Goal: Task Accomplishment & Management: Complete application form

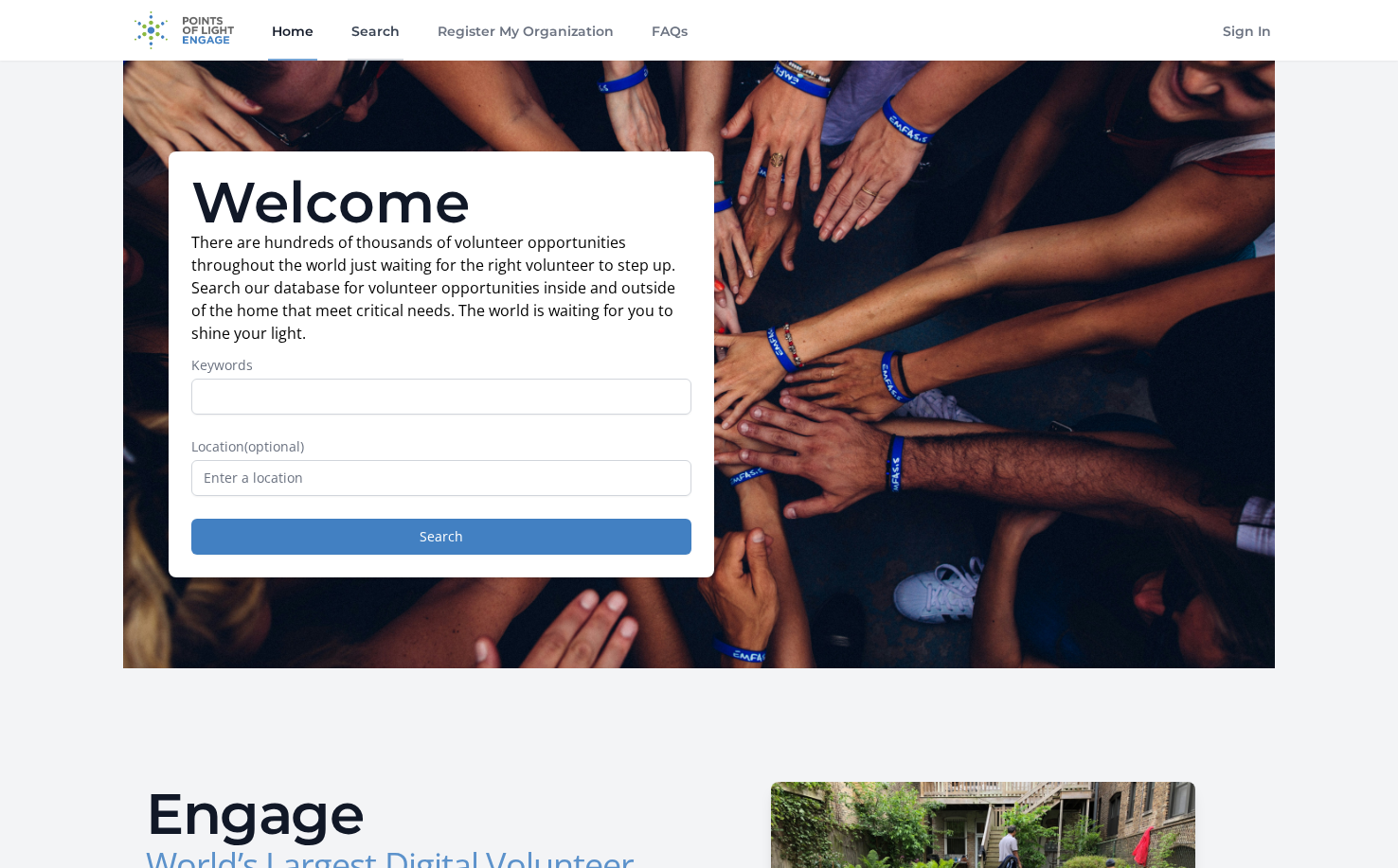
click at [369, 28] on link "Search" at bounding box center [375, 30] width 55 height 60
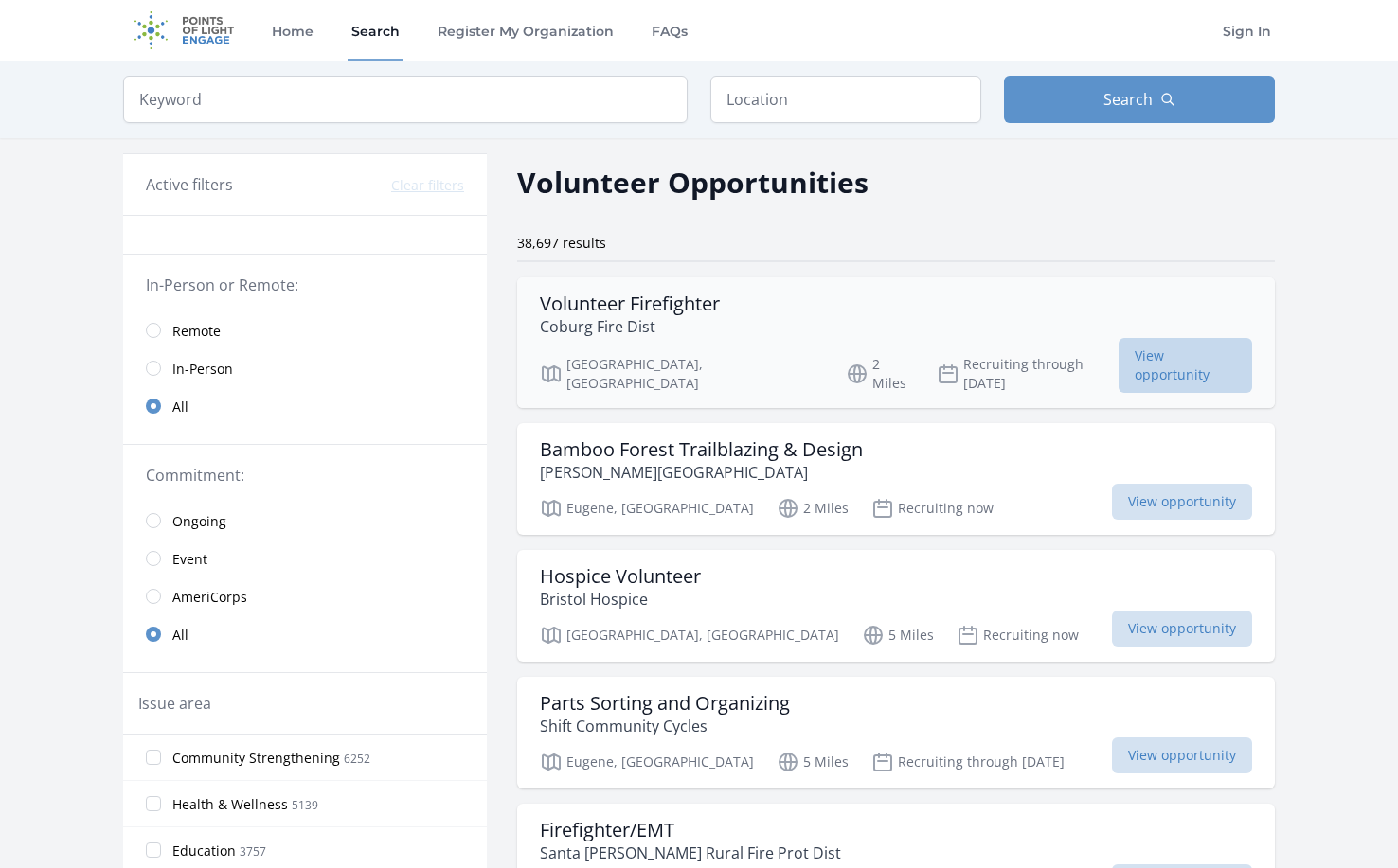
click at [1188, 358] on span "View opportunity" at bounding box center [1185, 366] width 134 height 55
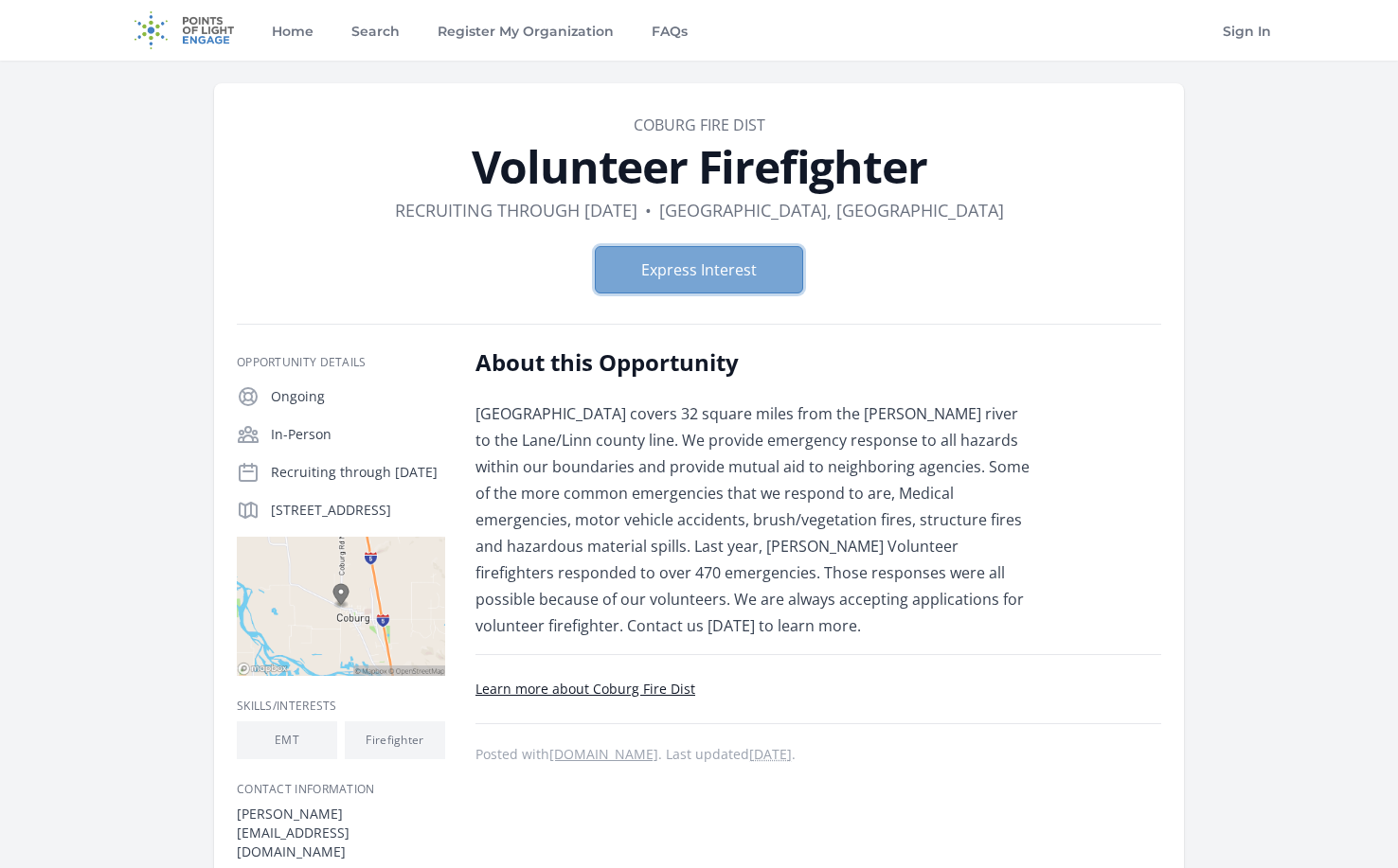
click at [698, 267] on button "Express Interest" at bounding box center [699, 270] width 209 height 48
click at [734, 258] on button "Express Interest" at bounding box center [699, 270] width 209 height 48
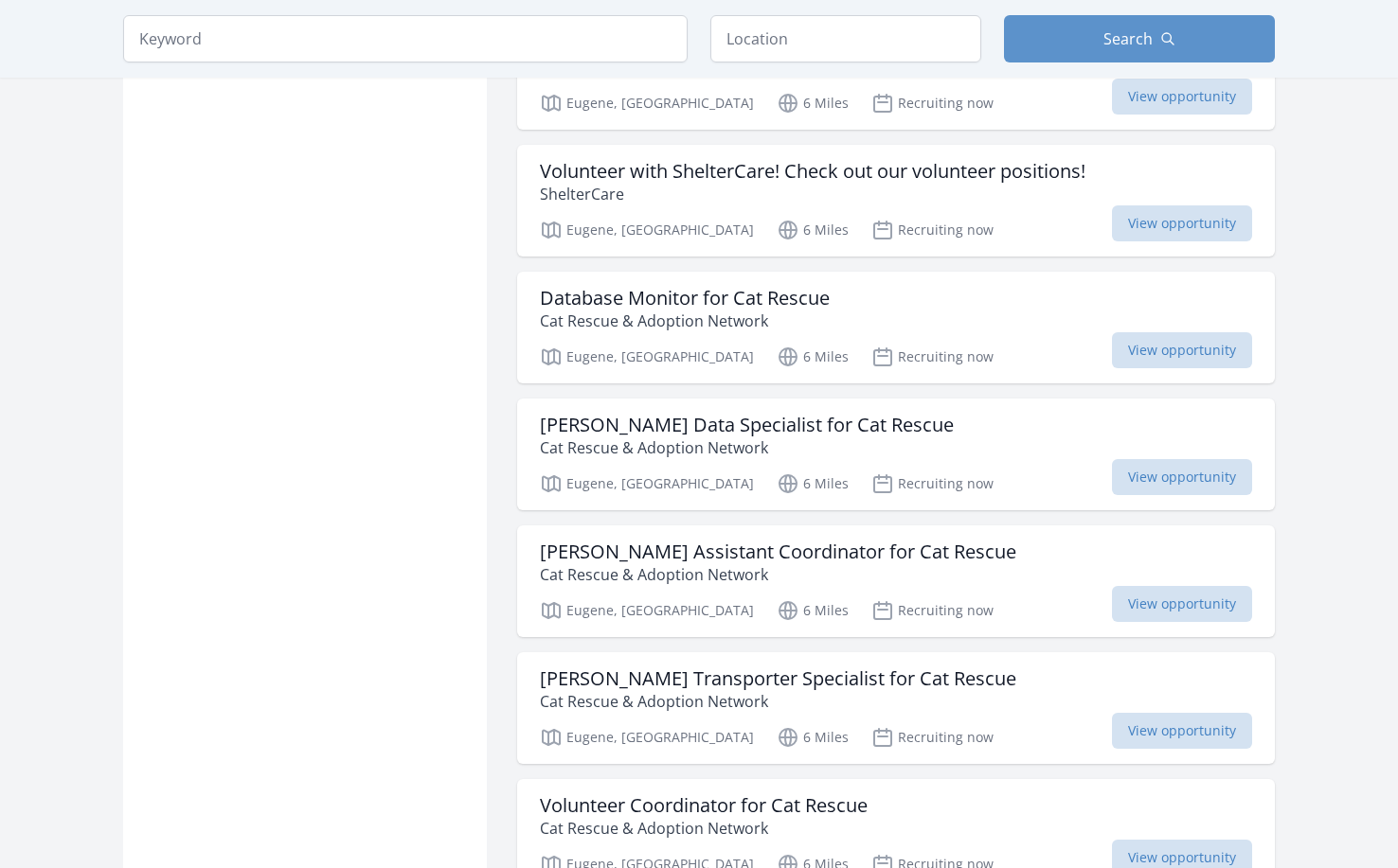
scroll to position [1515, 0]
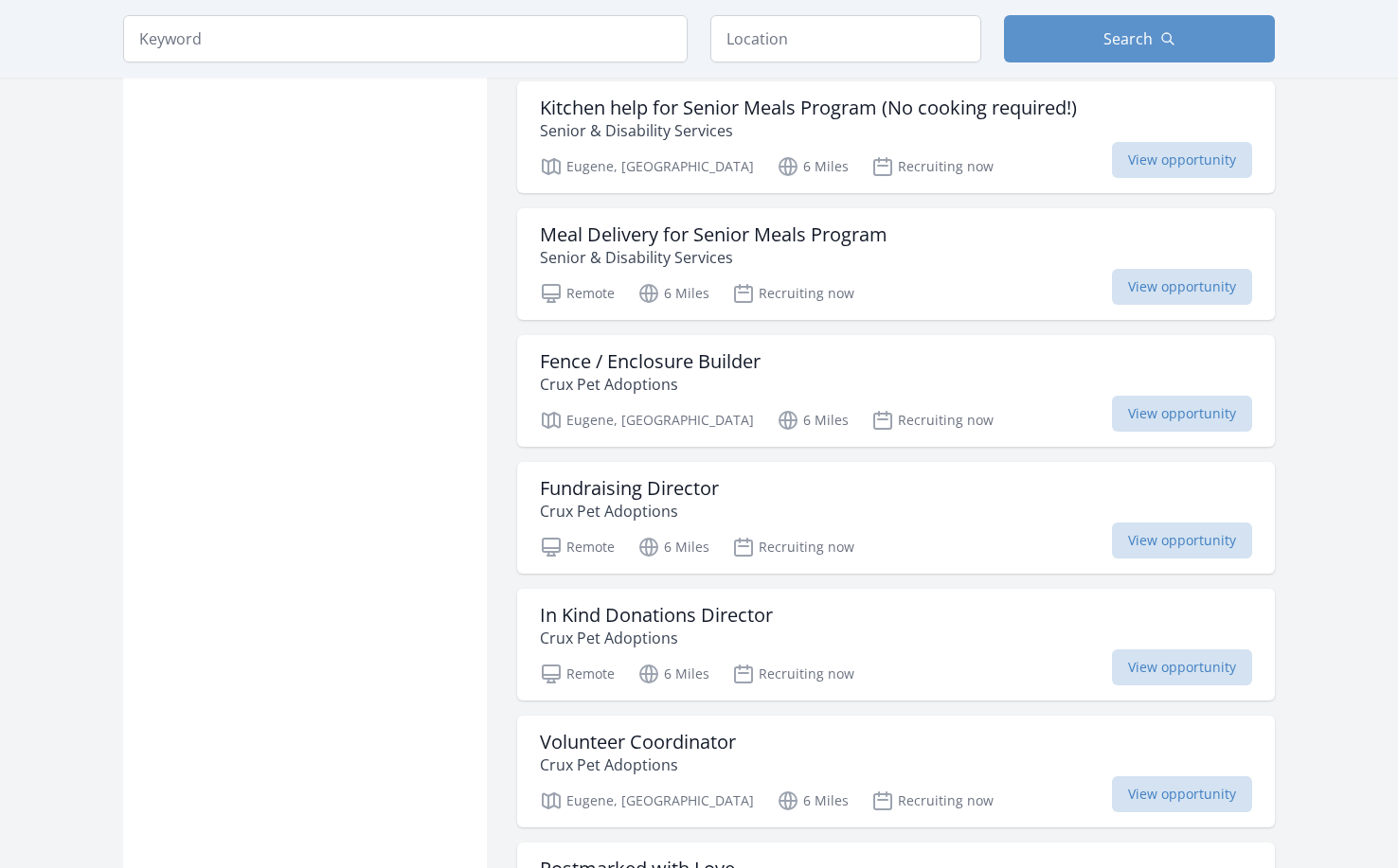
scroll to position [3410, 0]
click at [800, 40] on input "text" at bounding box center [847, 39] width 271 height 48
click at [1041, 30] on button "Search" at bounding box center [1140, 39] width 271 height 48
click at [802, 51] on input "97446" at bounding box center [847, 39] width 271 height 48
type input "[GEOGRAPHIC_DATA], [GEOGRAPHIC_DATA]"
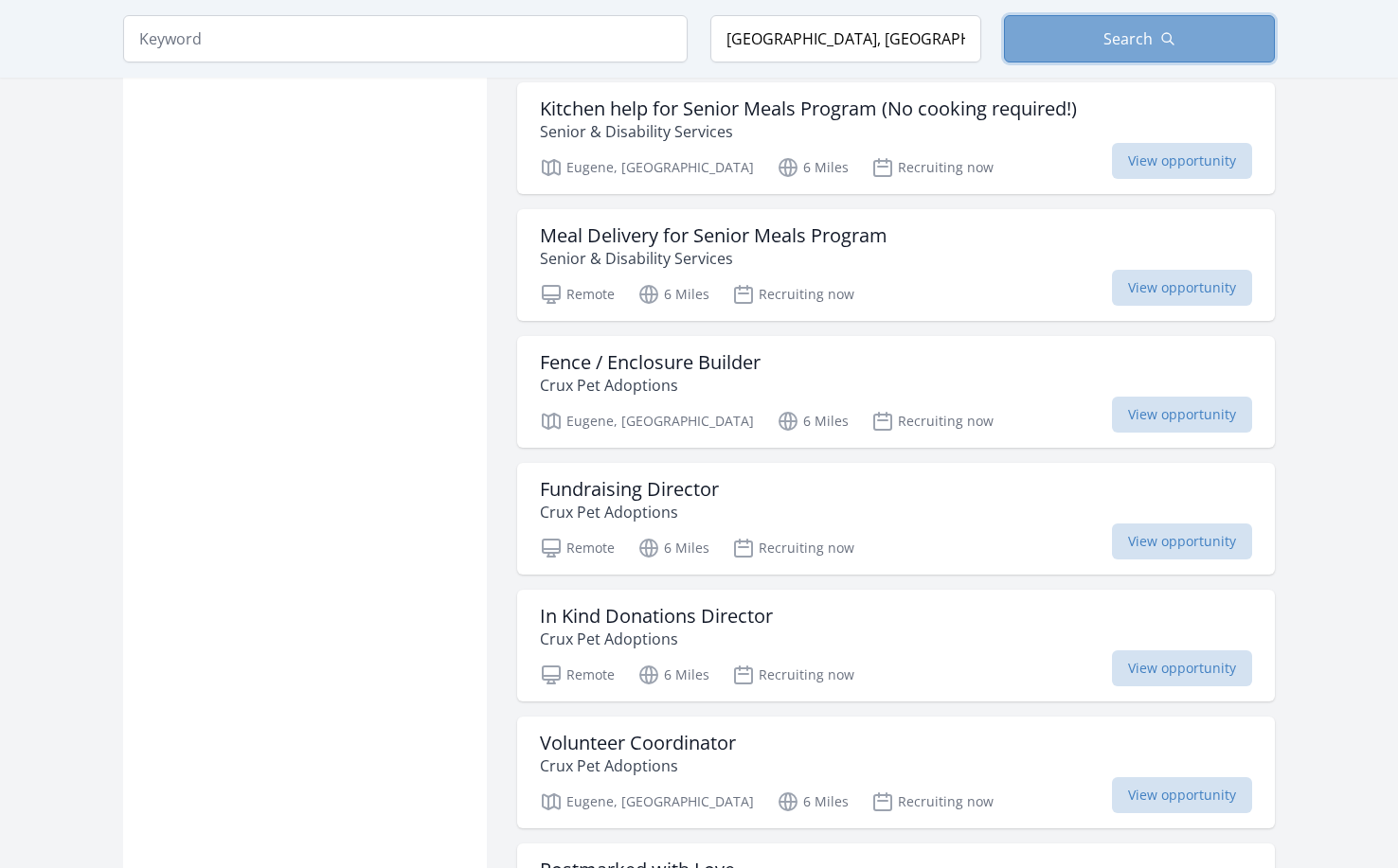
click at [1113, 45] on span "Search" at bounding box center [1129, 39] width 50 height 23
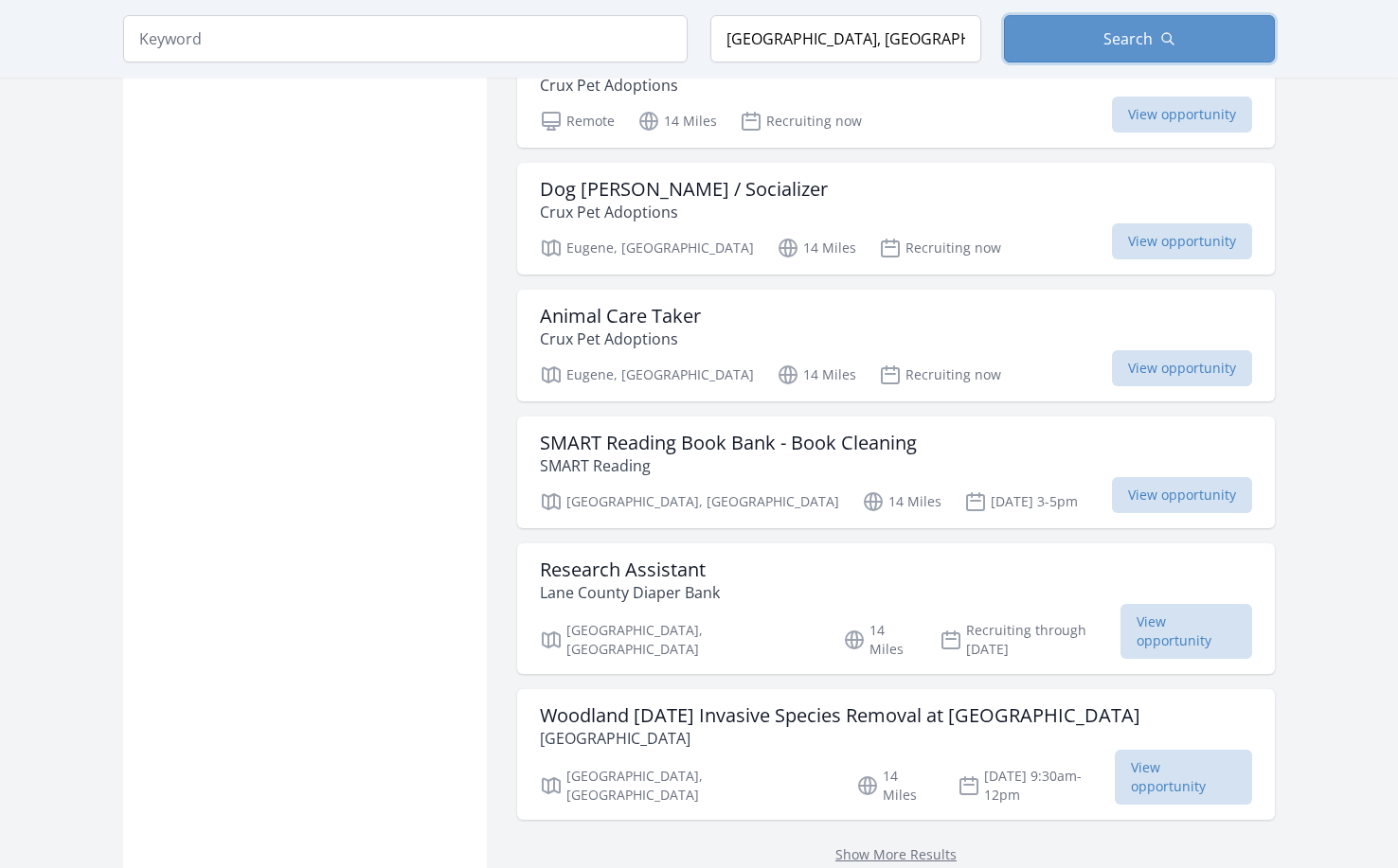
scroll to position [4641, 0]
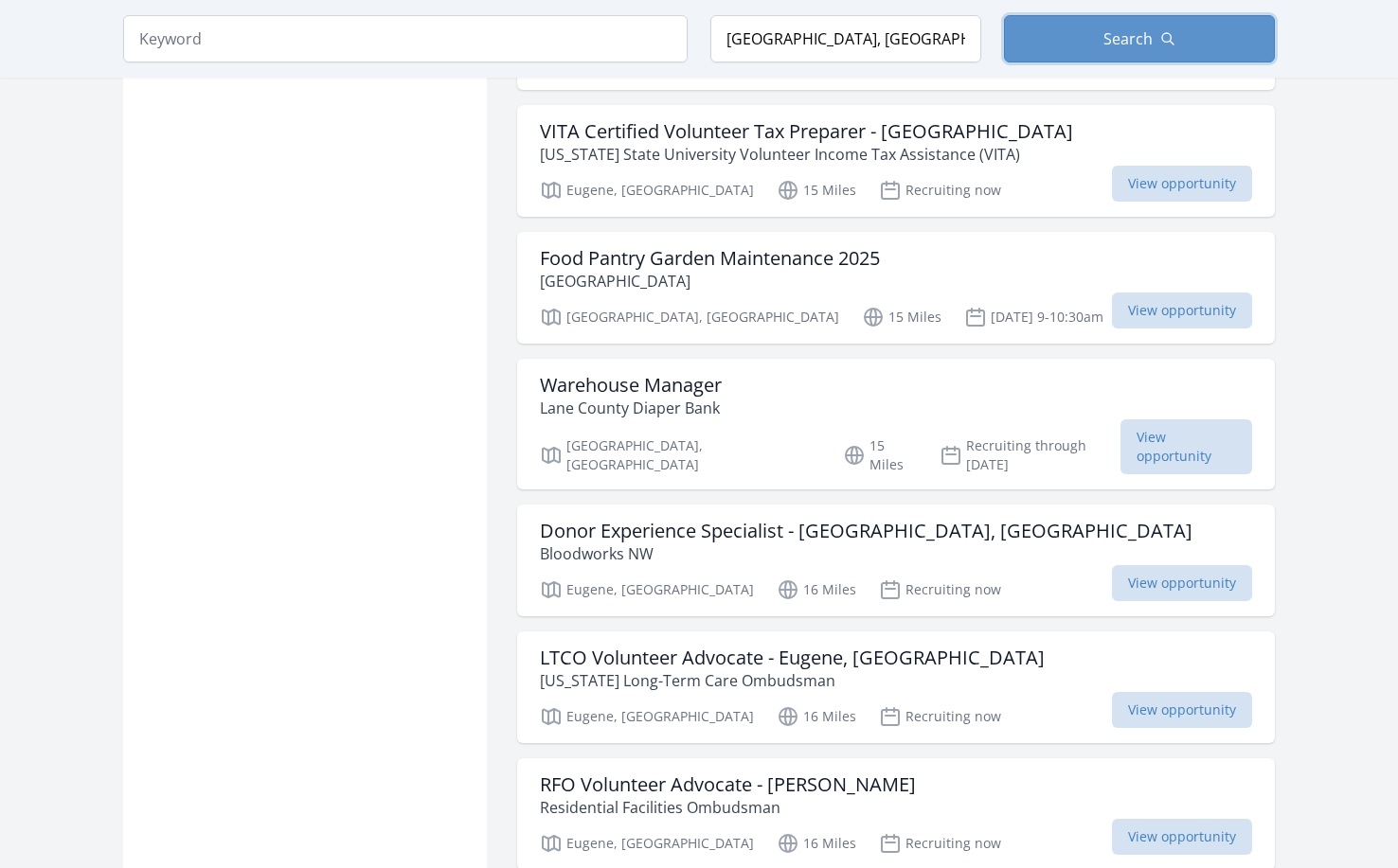
scroll to position [7292, 0]
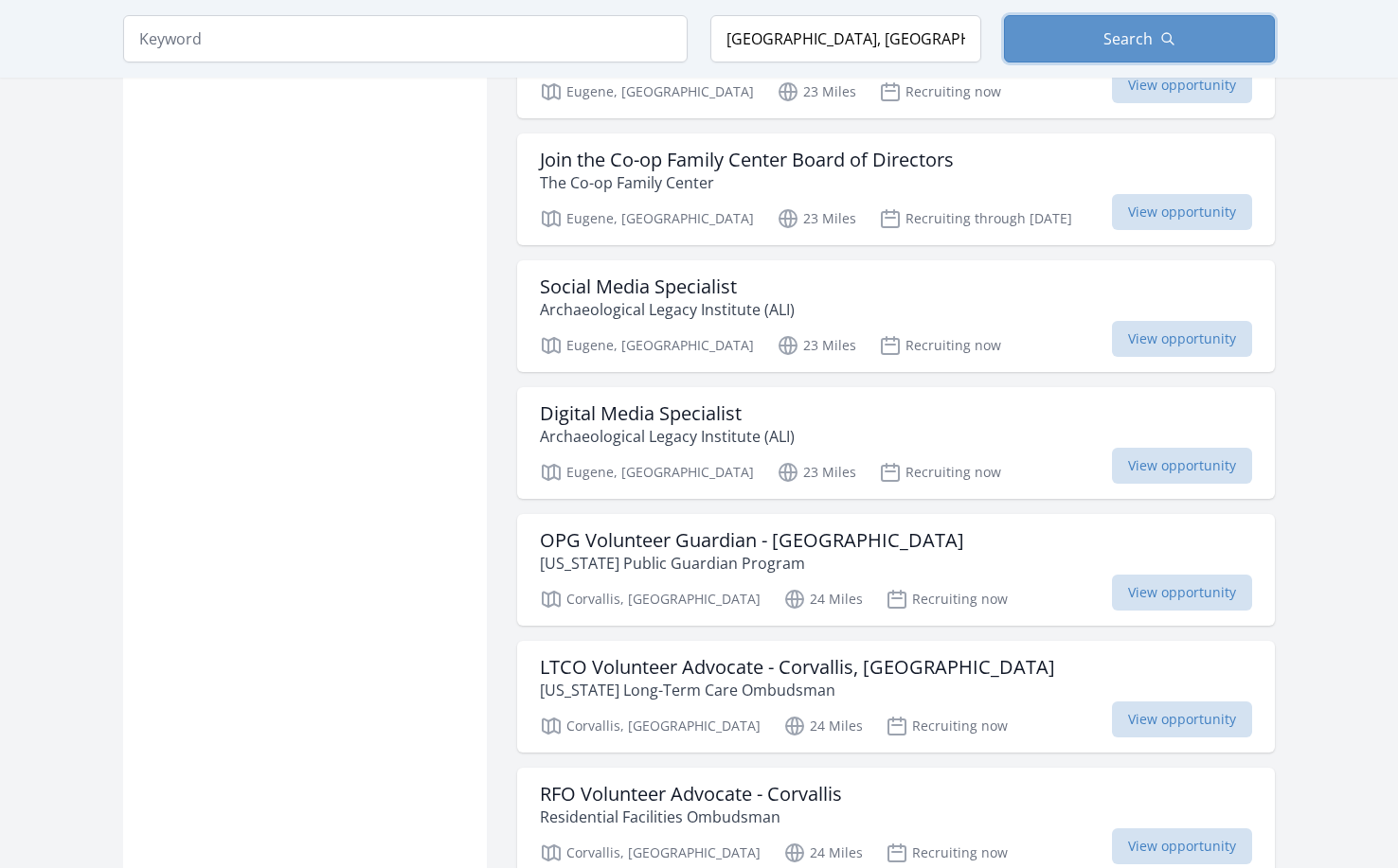
scroll to position [9661, 0]
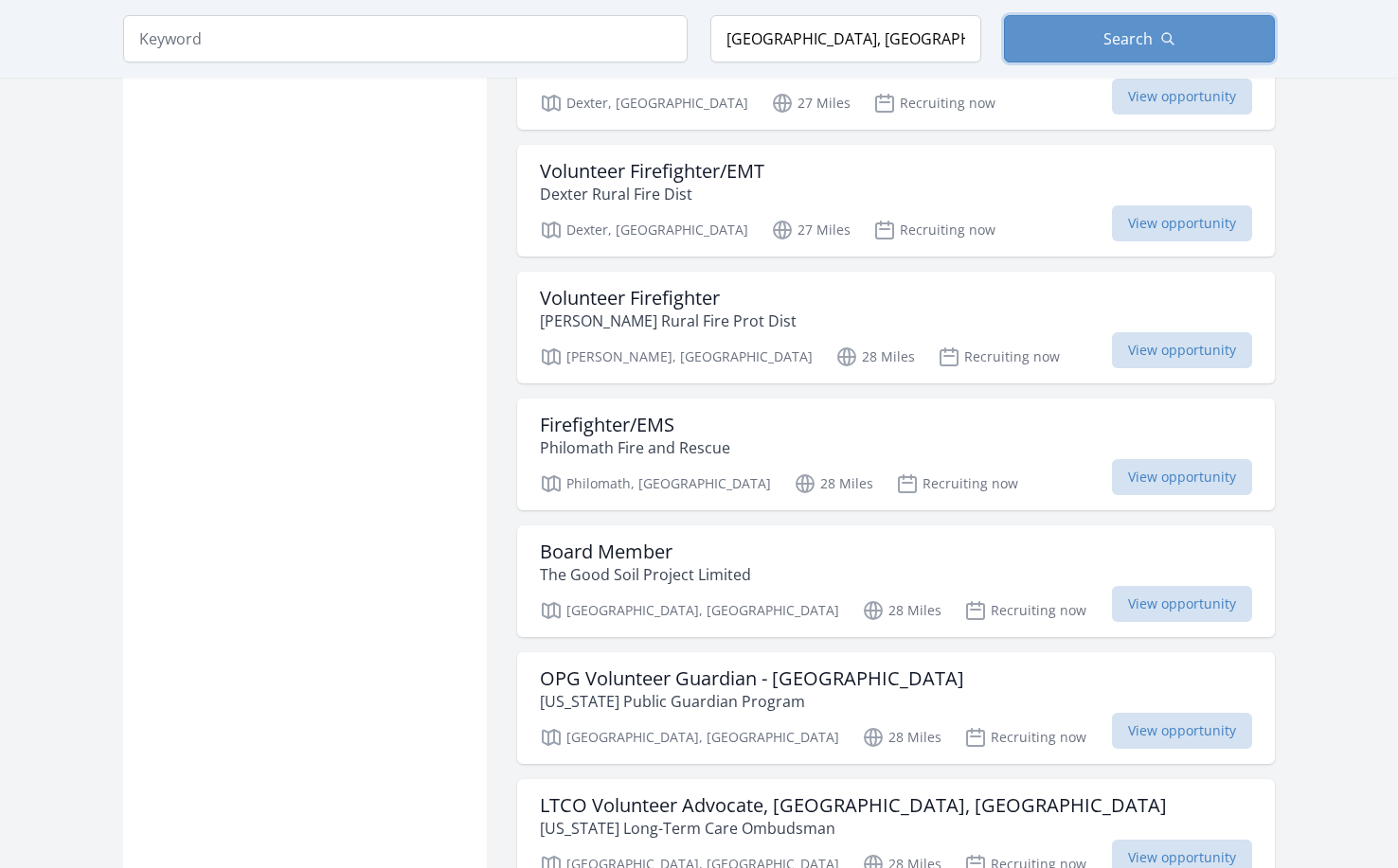
scroll to position [10892, 0]
